Goal: Complete application form: Complete application form

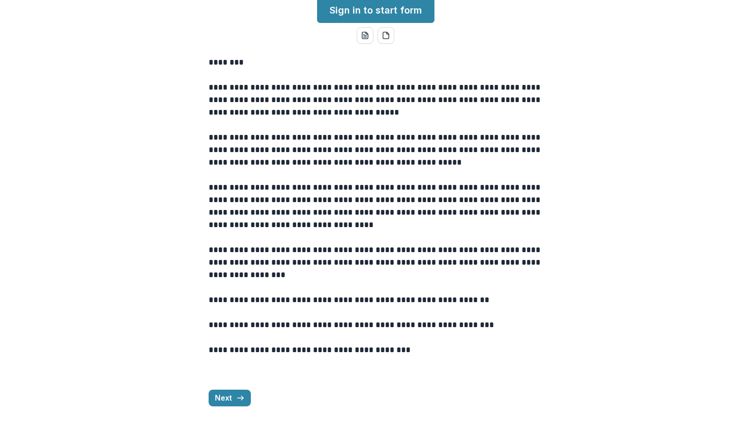
scroll to position [84, 0]
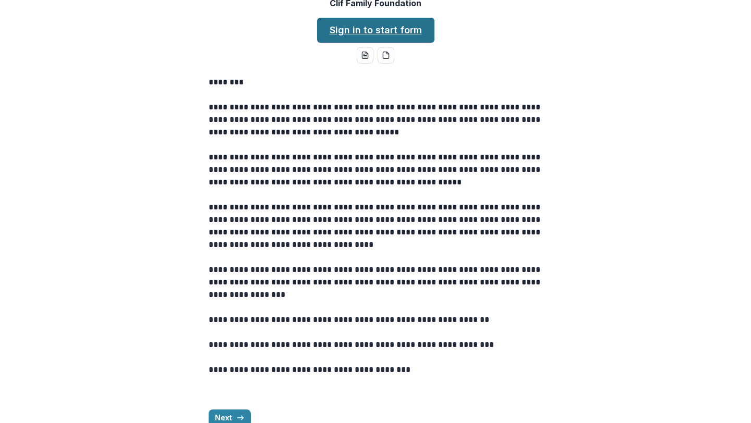
click at [374, 43] on link "Sign in to start form" at bounding box center [375, 30] width 117 height 25
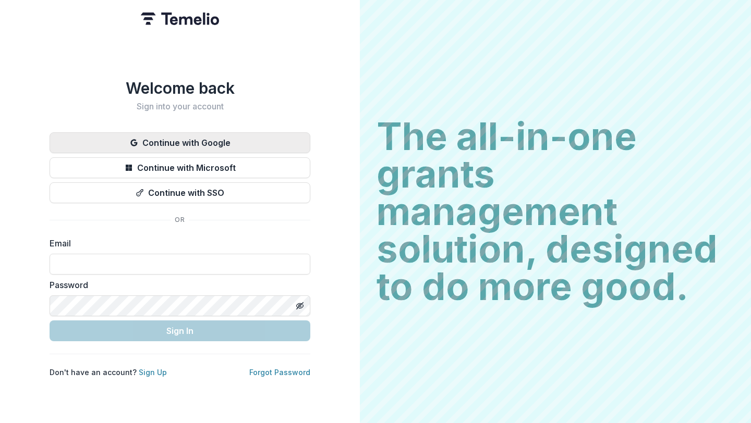
click at [235, 136] on button "Continue with Google" at bounding box center [180, 142] width 261 height 21
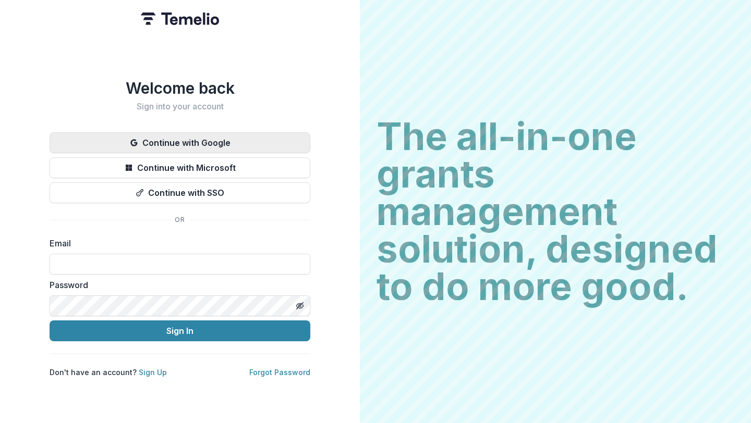
click at [206, 140] on button "Continue with Google" at bounding box center [180, 142] width 261 height 21
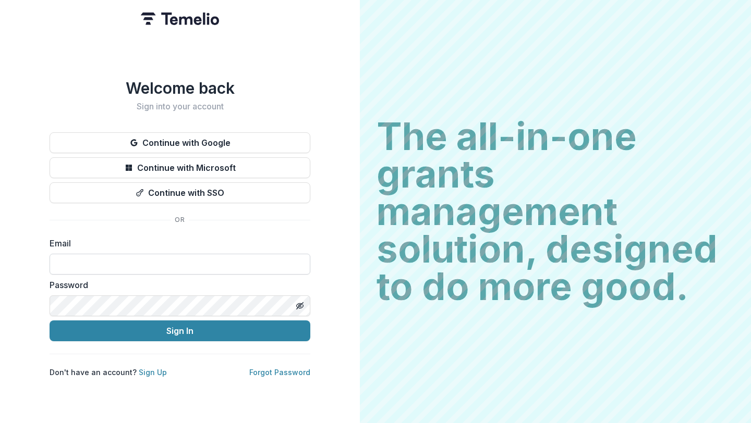
click at [122, 257] on input at bounding box center [180, 264] width 261 height 21
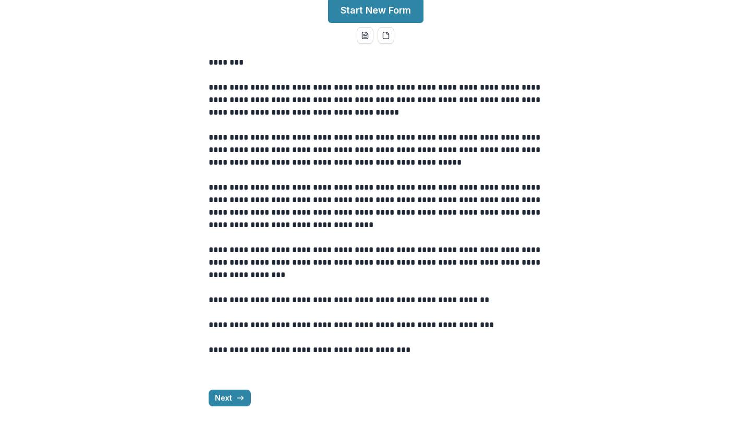
scroll to position [75, 0]
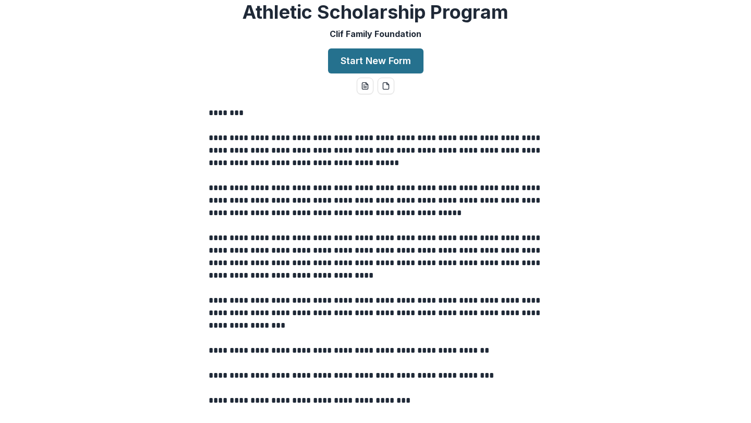
click at [388, 73] on button "Start New Form" at bounding box center [375, 60] width 95 height 25
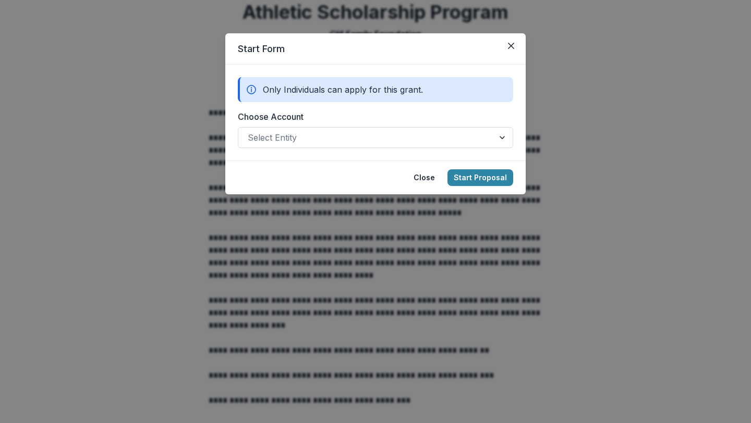
click at [388, 136] on div at bounding box center [366, 137] width 237 height 15
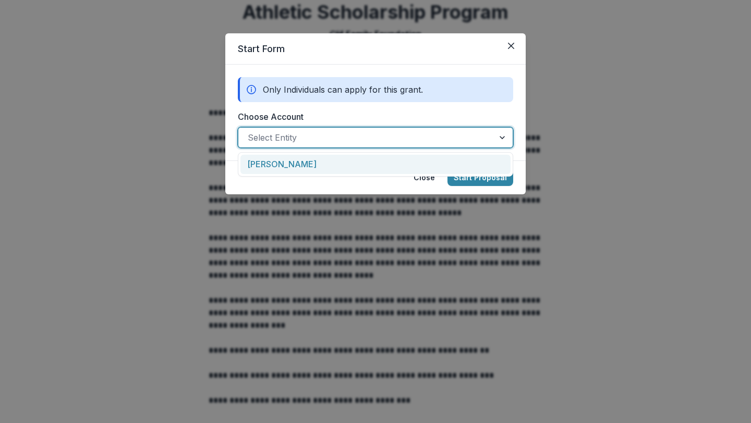
click at [364, 162] on div "George Steffey" at bounding box center [375, 164] width 270 height 19
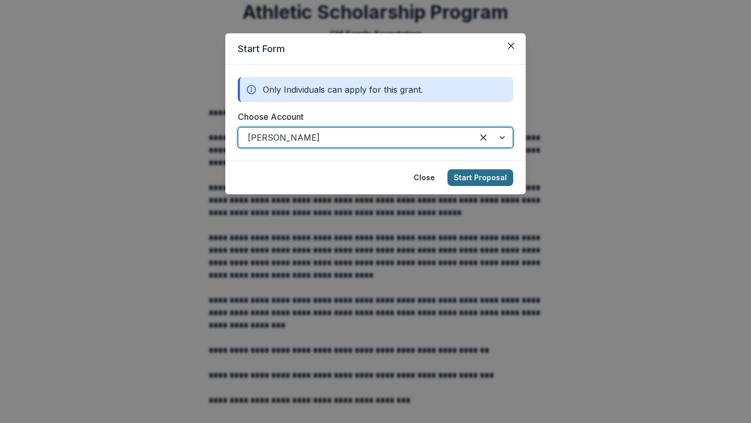
click at [469, 175] on button "Start Proposal" at bounding box center [480, 177] width 66 height 17
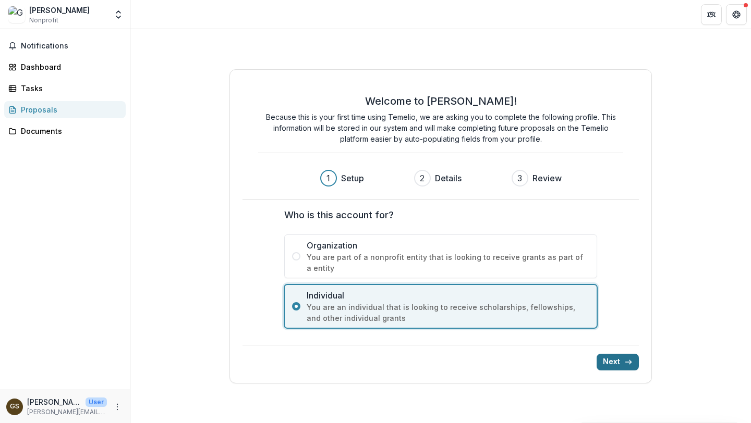
click at [619, 362] on button "Next" at bounding box center [617, 362] width 42 height 17
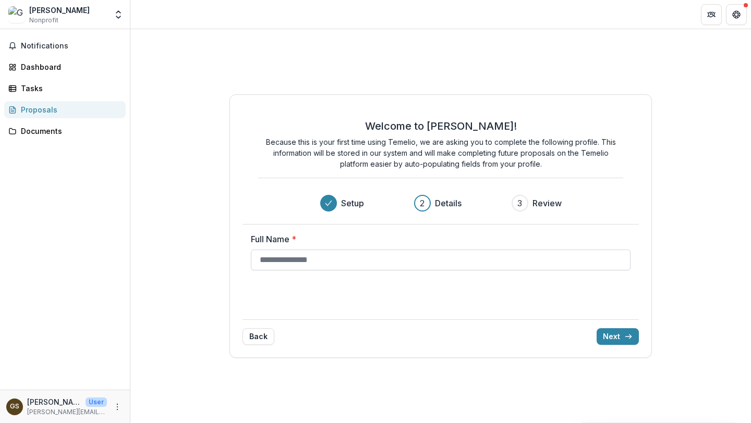
click at [395, 258] on input "Full Name *" at bounding box center [441, 260] width 380 height 21
type input "**********"
click at [621, 338] on button "Next" at bounding box center [617, 336] width 42 height 17
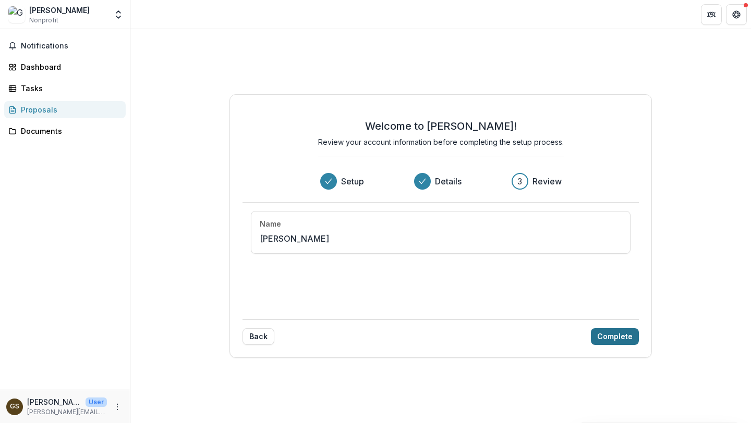
click at [609, 338] on button "Complete" at bounding box center [615, 336] width 48 height 17
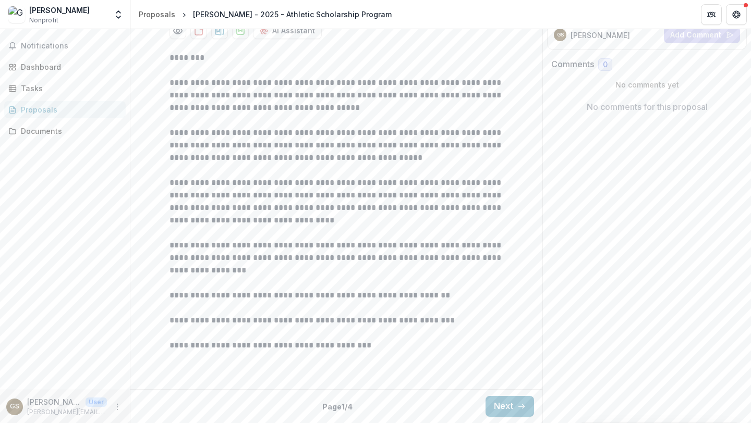
scroll to position [257, 0]
click at [499, 406] on button "Next" at bounding box center [509, 406] width 48 height 21
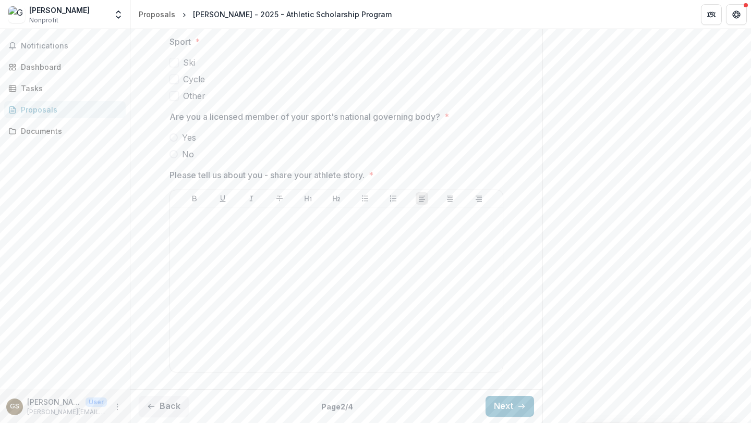
scroll to position [673, 0]
